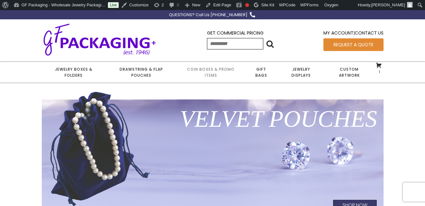
click at [208, 71] on link "Coin Boxes & Promo Items" at bounding box center [211, 72] width 68 height 21
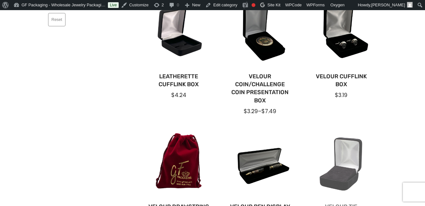
scroll to position [158, 0]
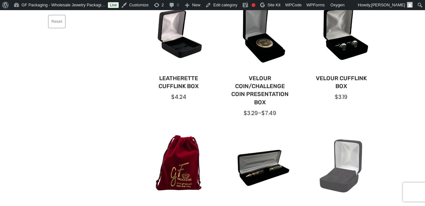
click at [350, 176] on div at bounding box center [340, 165] width 71 height 71
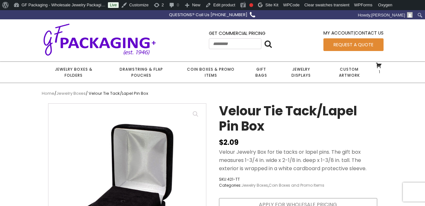
click at [113, 94] on nav "Home / Jewelry Boxes / Velour Tie Tack/Lapel Pin Box" at bounding box center [213, 93] width 342 height 7
click at [154, 93] on nav "Home / Jewelry Boxes / Velour Tie Tack/Lapel Pin Box" at bounding box center [213, 93] width 342 height 7
drag, startPoint x: 153, startPoint y: 93, endPoint x: 55, endPoint y: 97, distance: 97.8
